Goal: Information Seeking & Learning: Learn about a topic

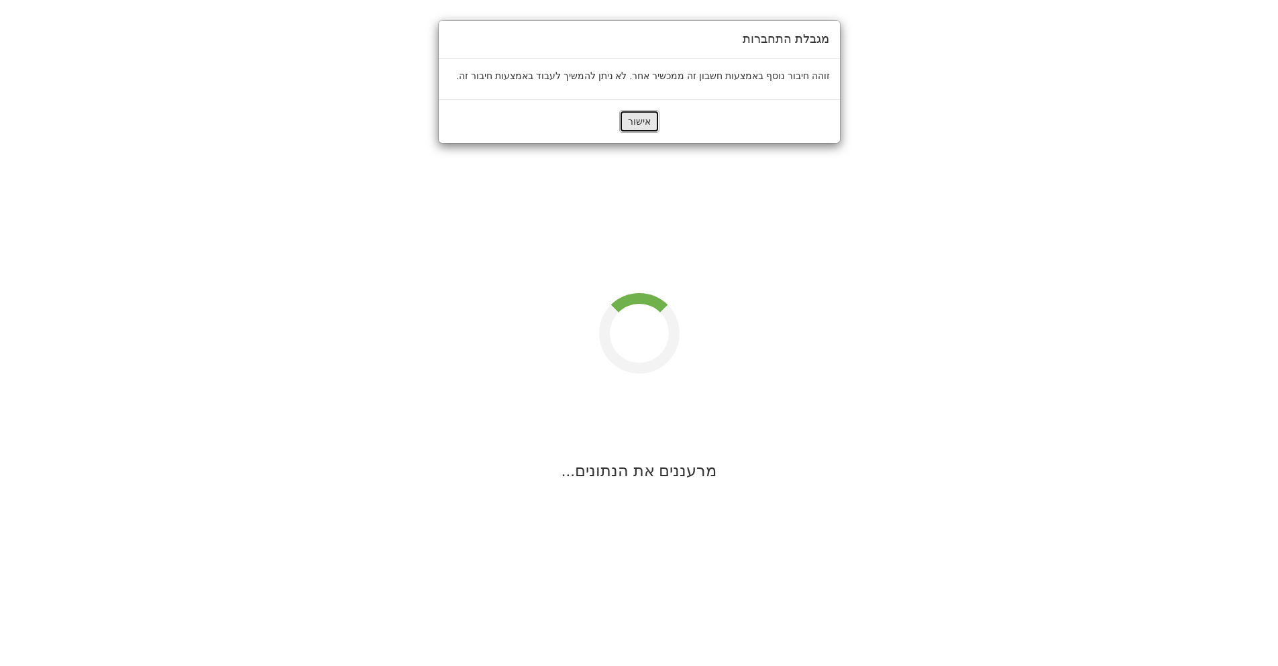
click at [656, 114] on button "אישור" at bounding box center [639, 121] width 40 height 23
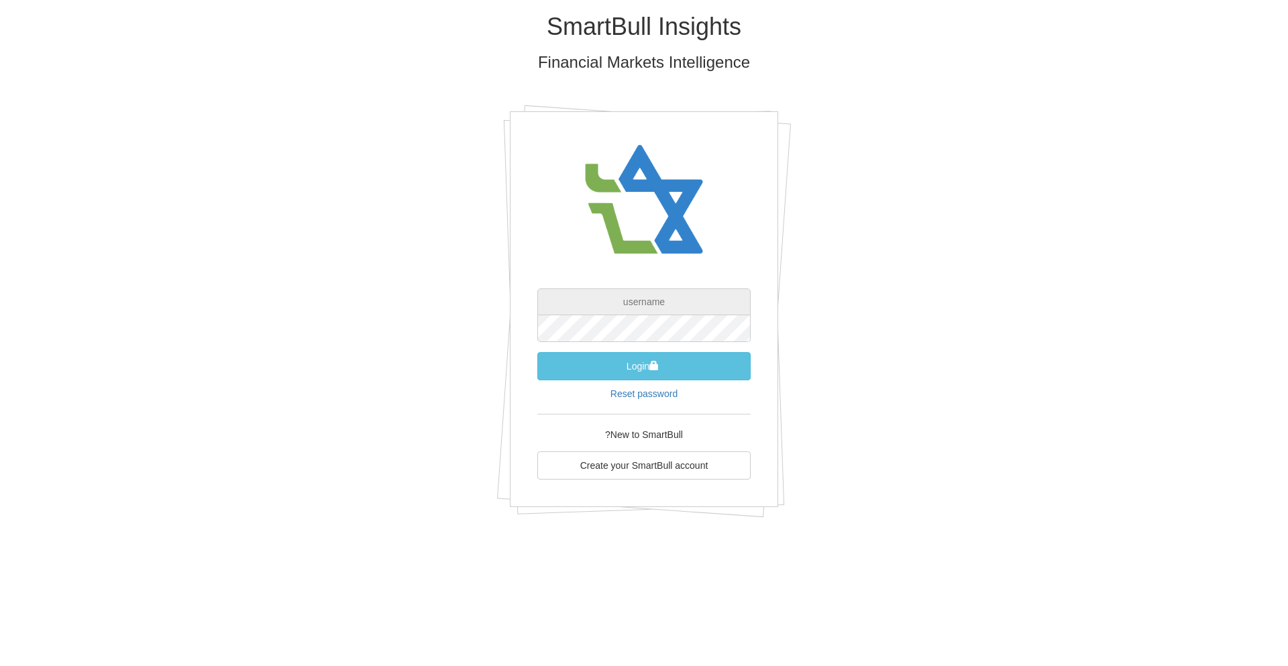
type input "[EMAIL_ADDRESS][DOMAIN_NAME]"
click at [636, 371] on button "Login" at bounding box center [643, 366] width 213 height 28
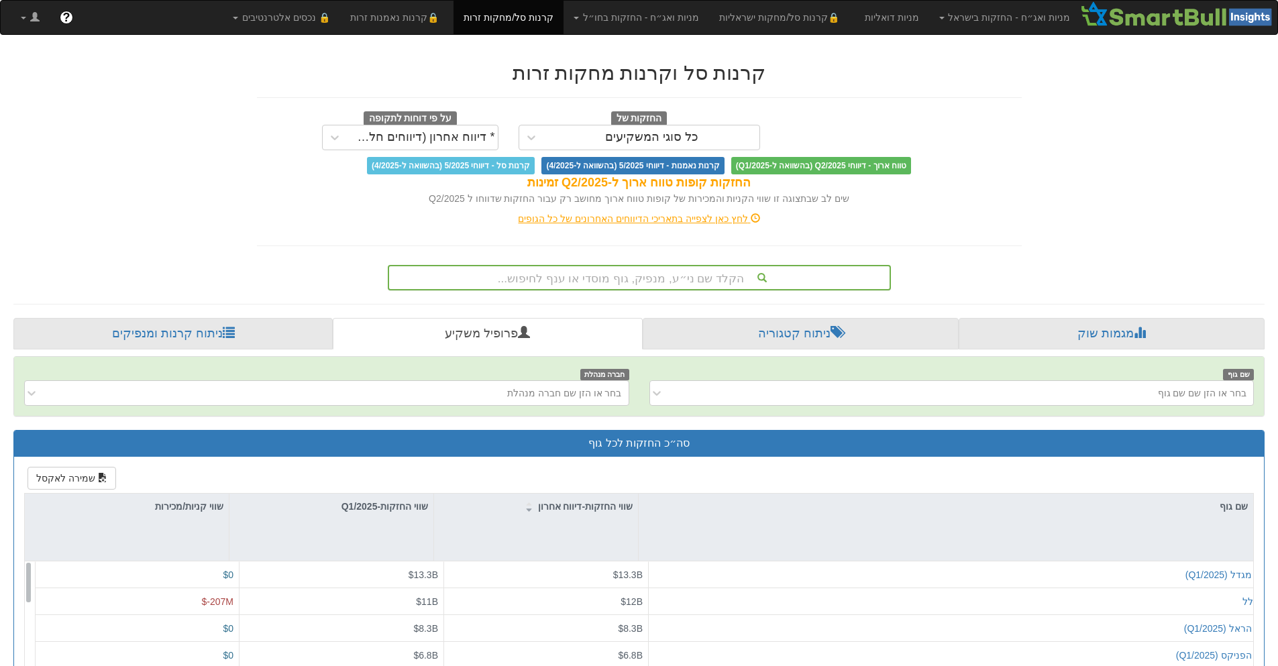
click at [679, 281] on div "הקלד שם ני״ע, מנפיק, גוף מוסדי או ענף לחיפוש..." at bounding box center [639, 277] width 501 height 23
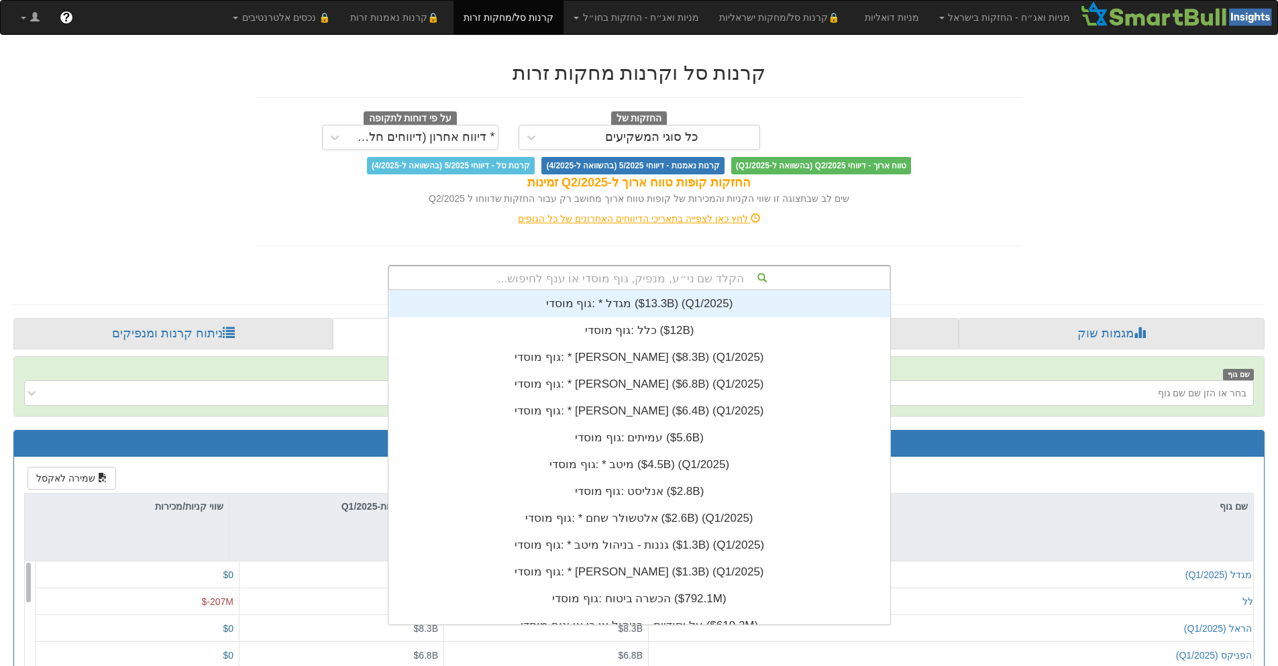
scroll to position [334, 0]
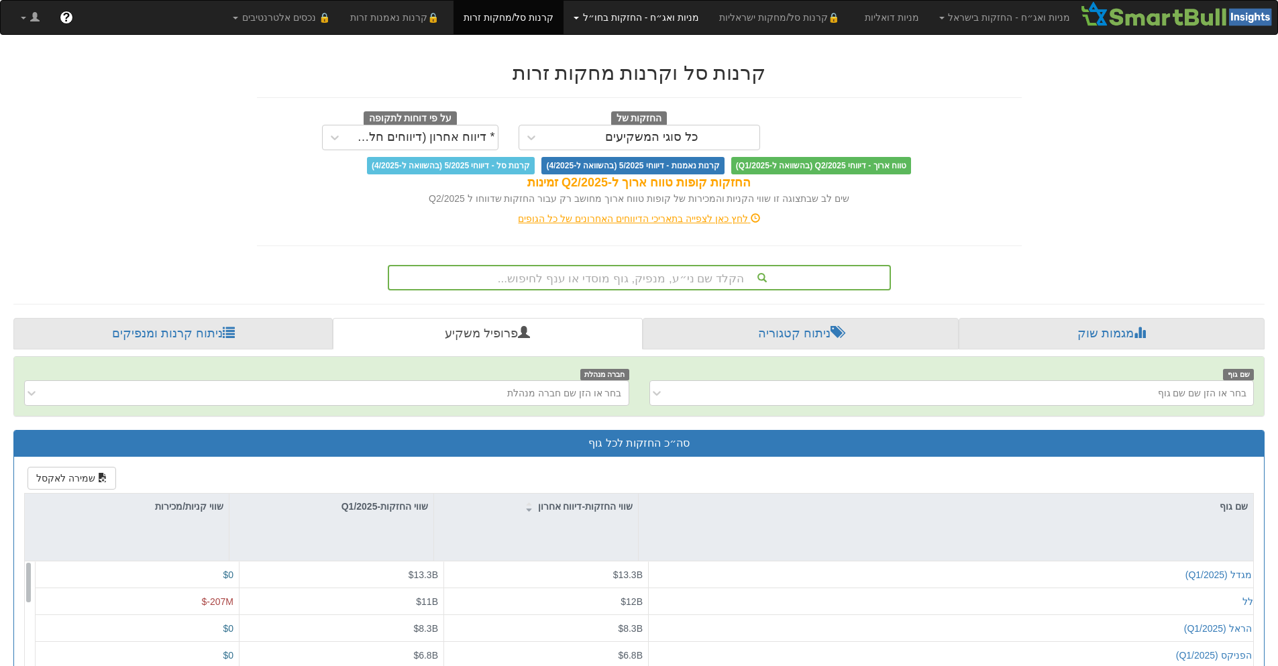
click at [666, 21] on link "מניות ואג״ח - החזקות בחו״ל" at bounding box center [637, 18] width 146 height 34
click at [676, 44] on link "מניות" at bounding box center [656, 46] width 106 height 17
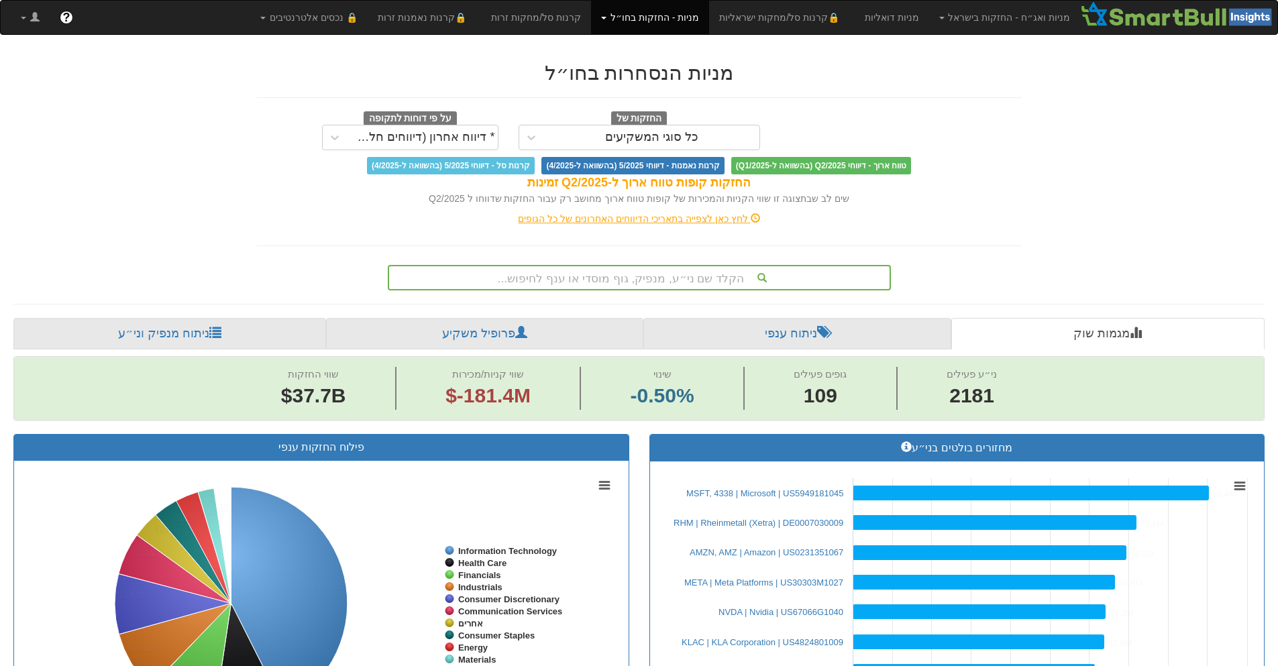
scroll to position [0, 8836]
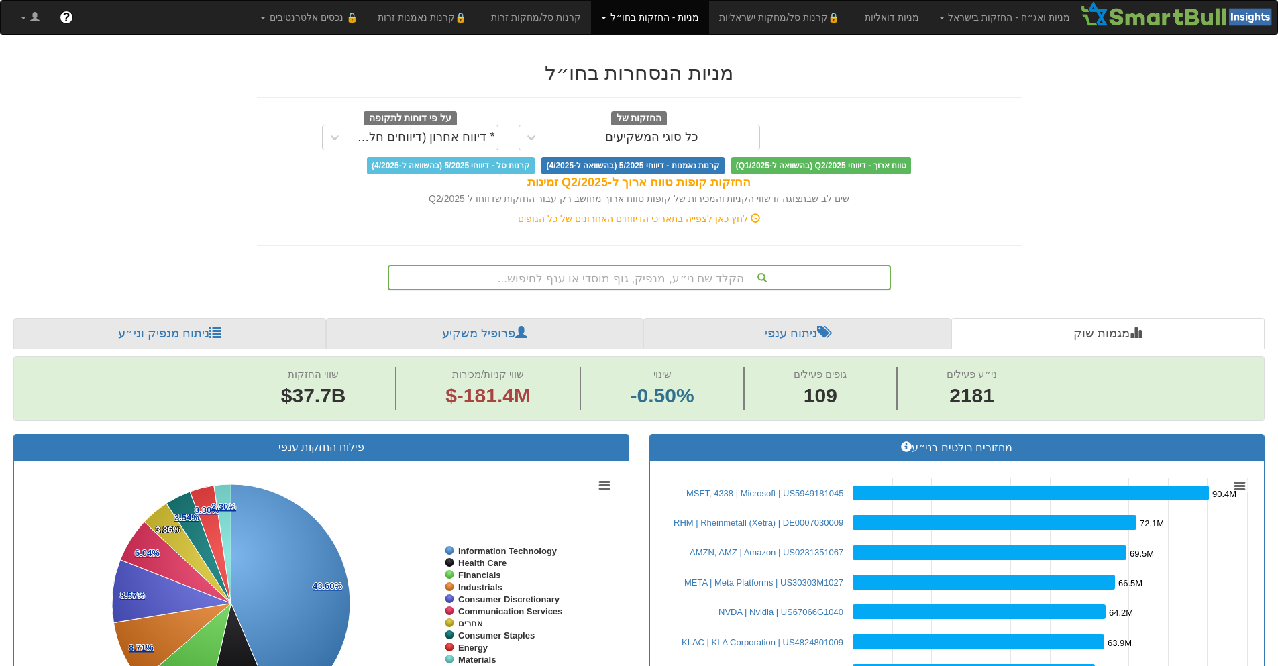
click at [581, 277] on div "הקלד שם ני״ע, מנפיק, גוף מוסדי או ענף לחיפוש..." at bounding box center [639, 277] width 501 height 23
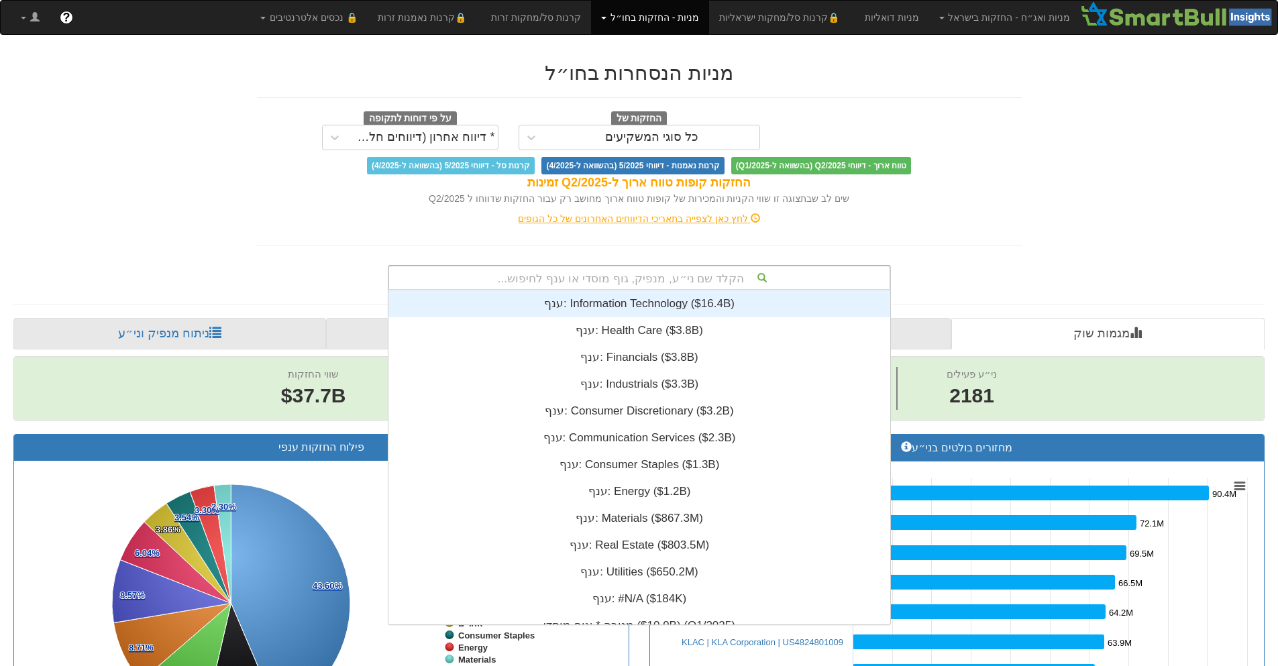
scroll to position [334, 0]
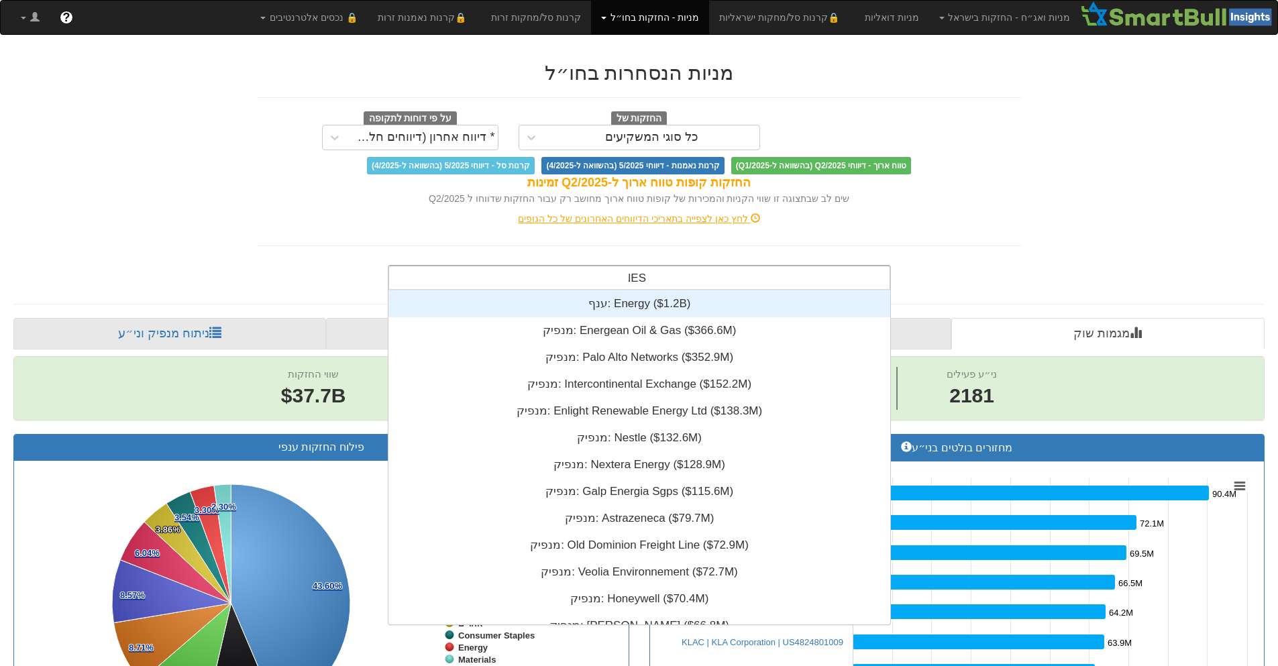
type input "NESN"
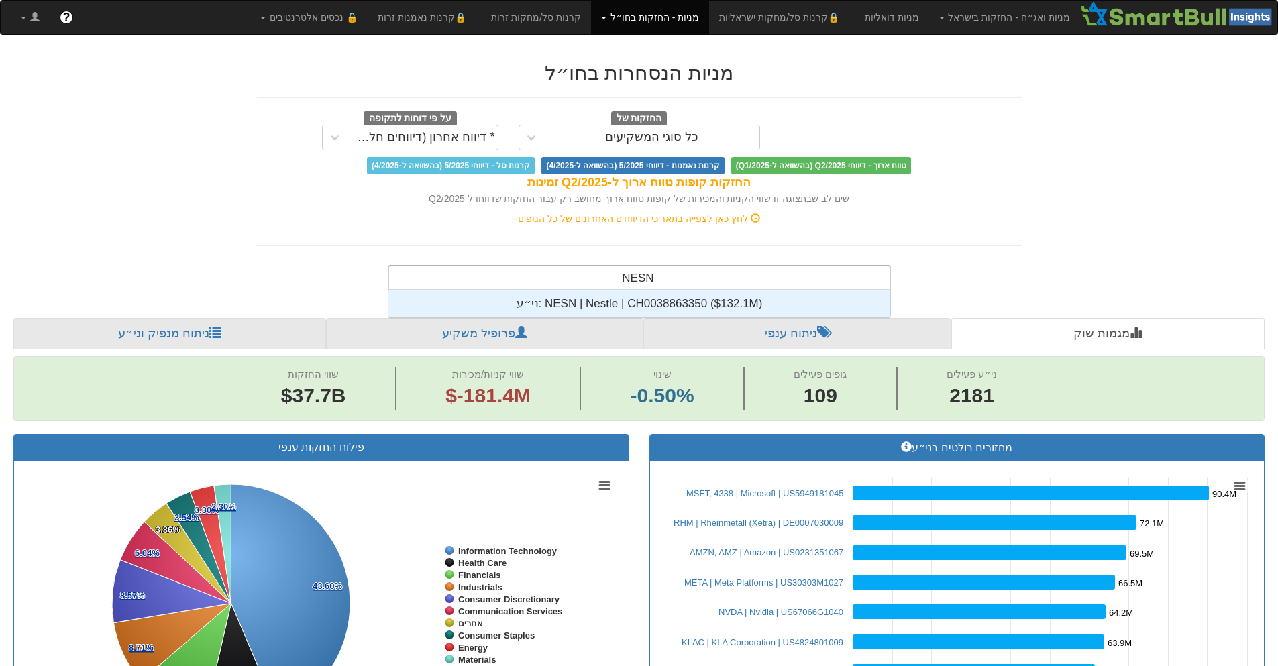
scroll to position [27, 0]
click at [588, 299] on div "ני״ע: ‎NESN | Nestle | CH0038863350 ‎($132.1M)‏" at bounding box center [639, 304] width 502 height 27
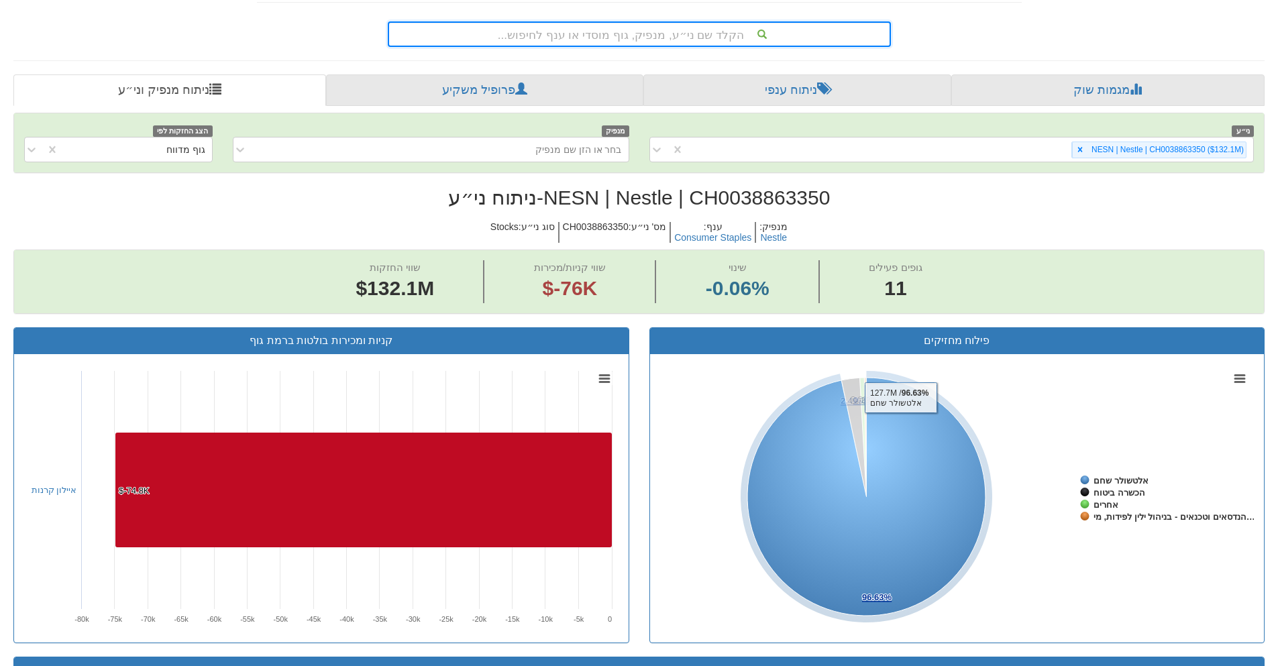
scroll to position [79, 0]
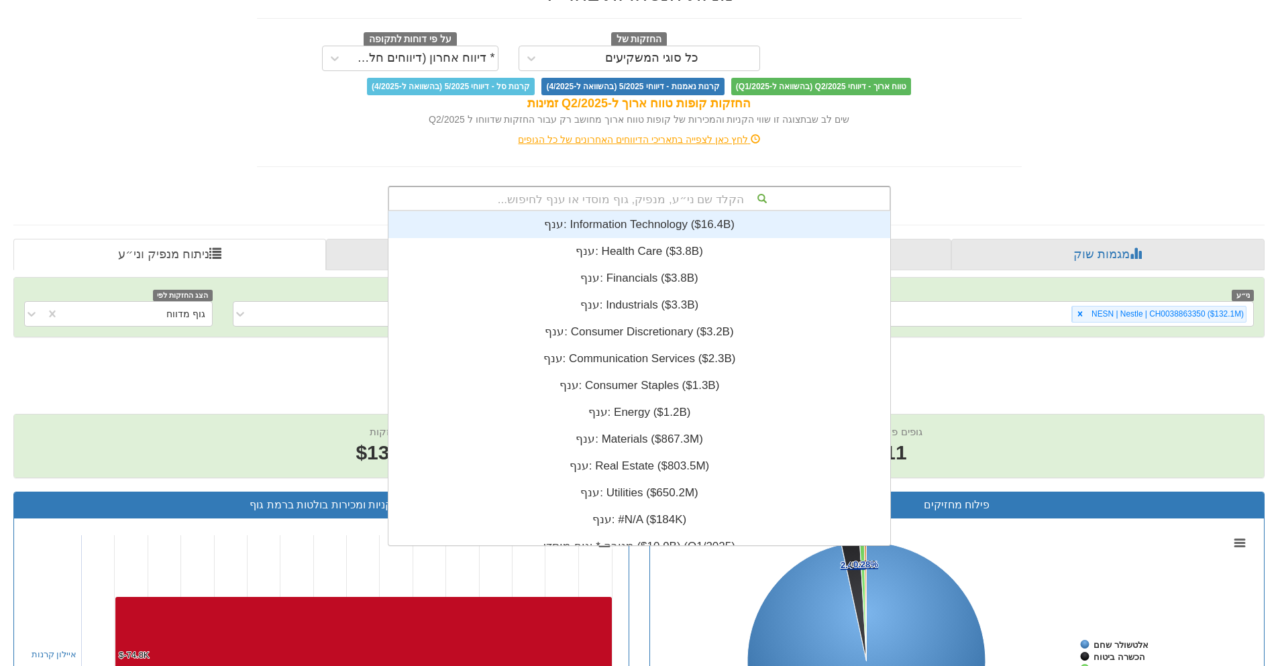
click at [647, 203] on div "הקלד שם ני״ע, מנפיק, גוף מוסדי או ענף לחיפוש..." at bounding box center [639, 198] width 501 height 23
